Goal: Task Accomplishment & Management: Use online tool/utility

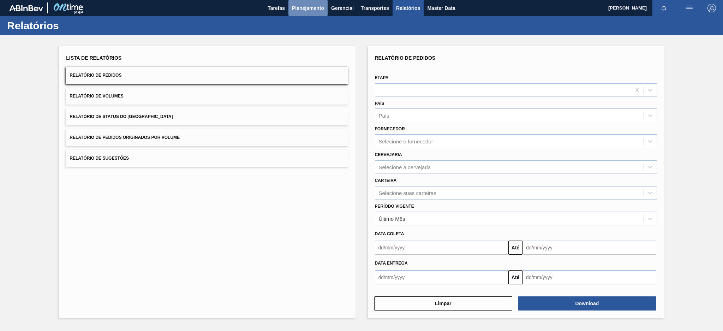
click at [311, 4] on span "Planejamento" at bounding box center [308, 8] width 32 height 8
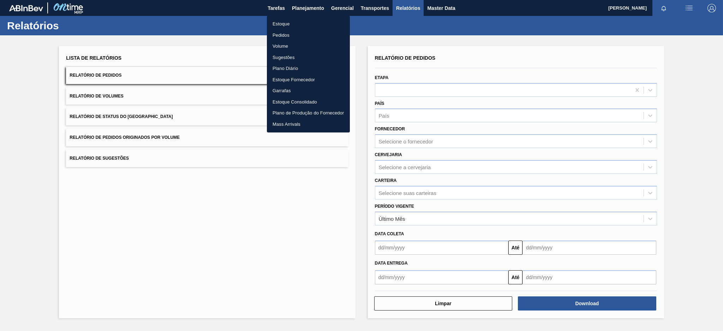
click at [277, 34] on li "Pedidos" at bounding box center [308, 35] width 83 height 11
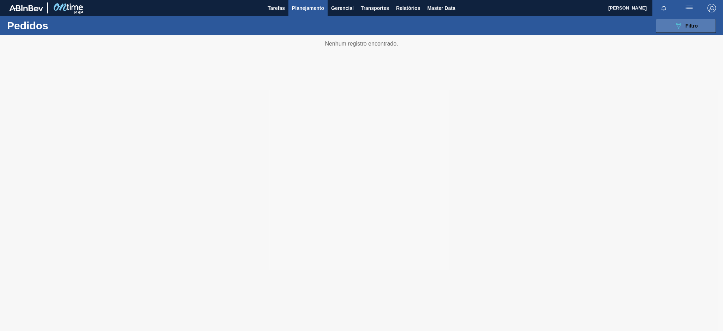
click at [674, 26] on icon "089F7B8B-B2A5-4AFE-B5C0-19BA573D28AC" at bounding box center [678, 26] width 8 height 8
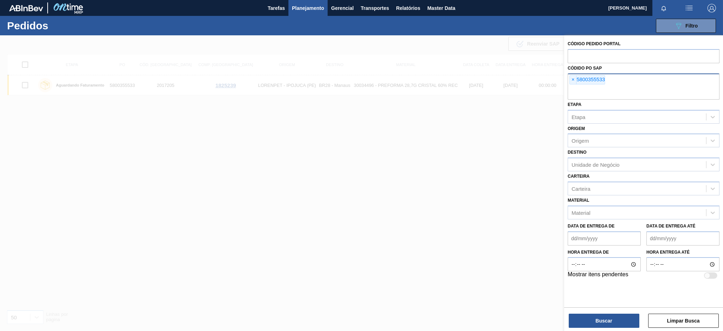
click at [569, 80] on div "× 5800355533" at bounding box center [587, 79] width 36 height 9
click at [571, 79] on span "×" at bounding box center [573, 80] width 7 height 8
paste input "text"
click at [586, 319] on button "Buscar" at bounding box center [604, 320] width 71 height 14
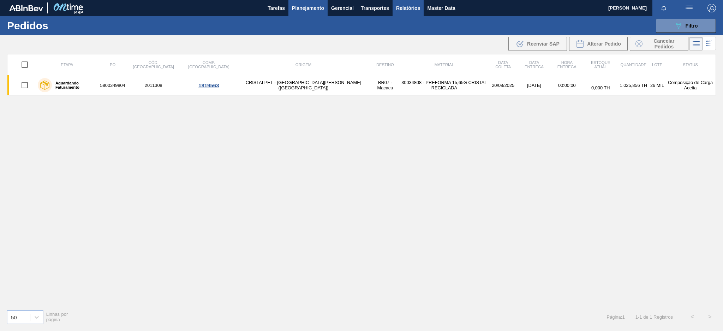
click at [405, 14] on button "Relatórios" at bounding box center [408, 8] width 31 height 16
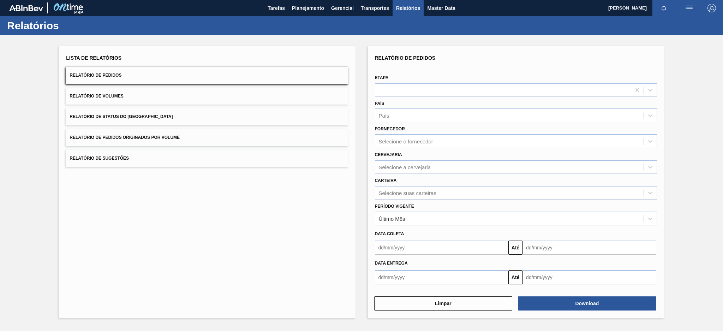
click at [255, 134] on button "Relatório de Pedidos Originados por Volume" at bounding box center [207, 137] width 282 height 17
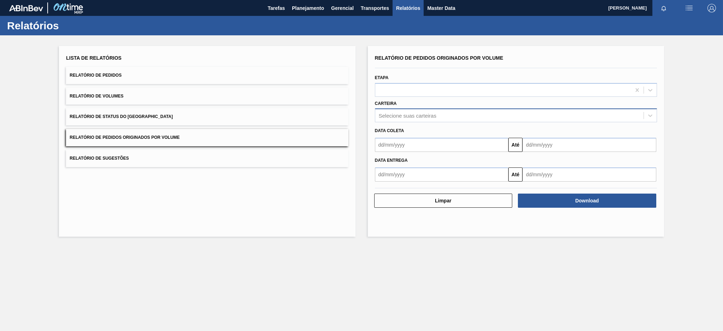
click at [409, 115] on div "Selecione suas carteiras" at bounding box center [408, 116] width 58 height 6
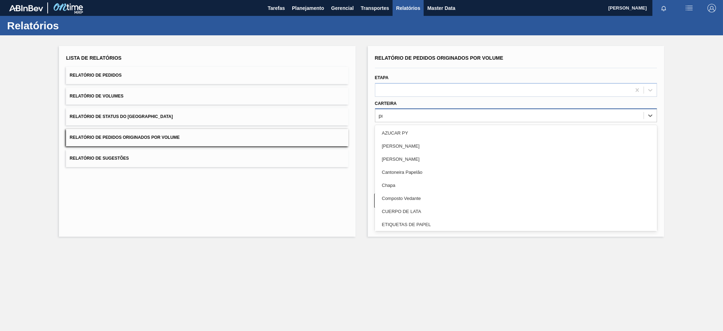
type input "pre"
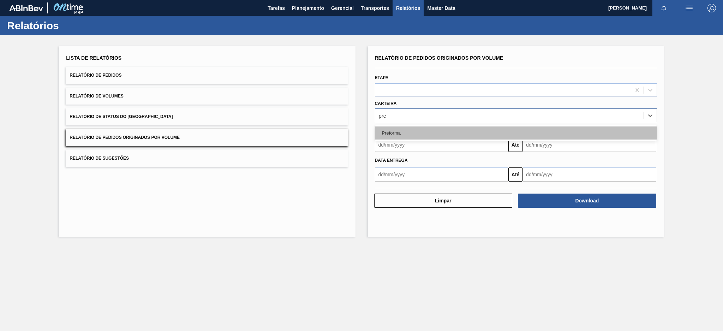
click at [388, 135] on div "Preforma" at bounding box center [516, 132] width 282 height 13
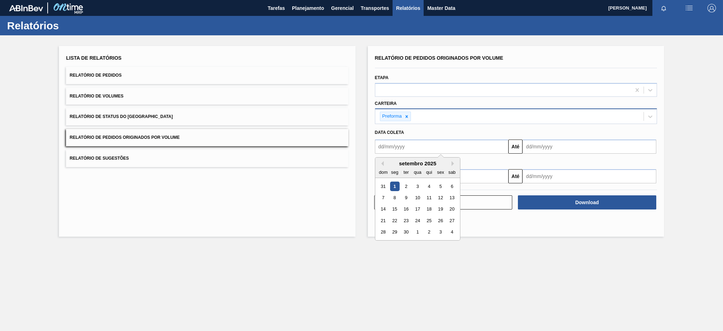
click at [390, 144] on input "text" at bounding box center [442, 146] width 134 height 14
click at [382, 162] on button "Previous Month" at bounding box center [381, 163] width 5 height 5
click at [384, 196] on div "3" at bounding box center [383, 198] width 10 height 10
type input "[DATE]"
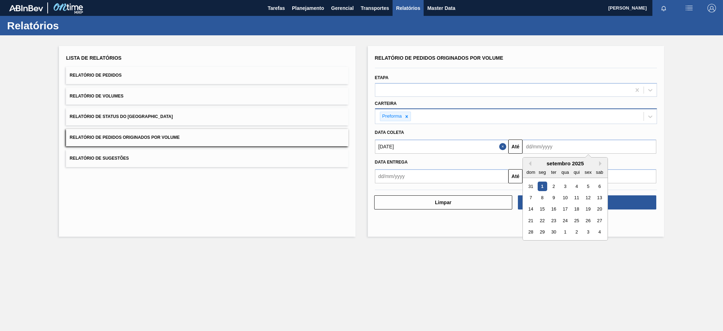
click at [557, 148] on input "text" at bounding box center [589, 146] width 134 height 14
click at [541, 186] on div "1" at bounding box center [543, 186] width 10 height 10
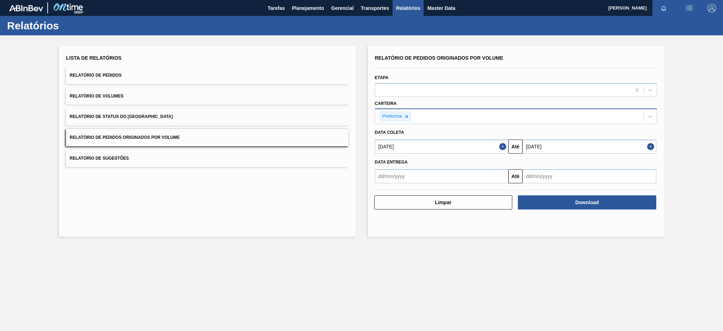
type input "[DATE]"
click at [563, 197] on button "Download" at bounding box center [587, 202] width 138 height 14
